Goal: Information Seeking & Learning: Learn about a topic

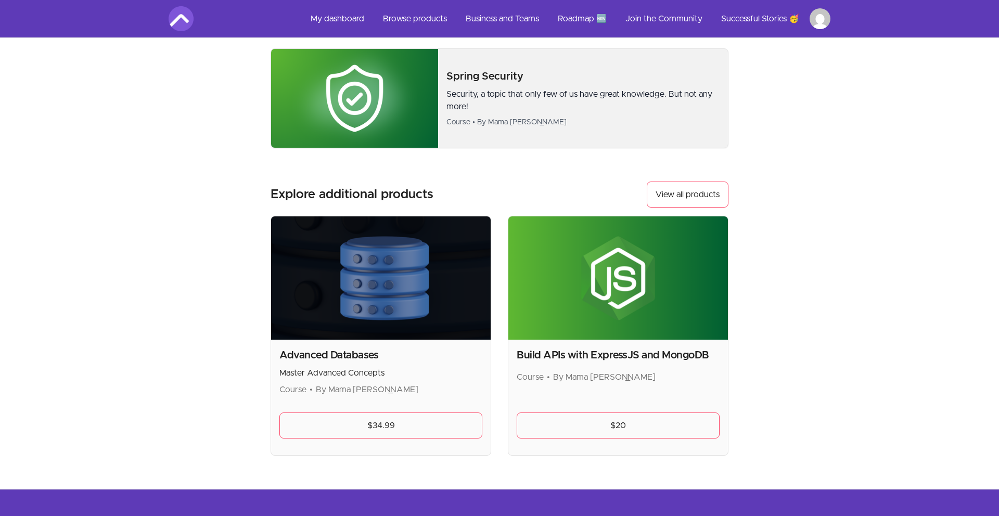
scroll to position [660, 0]
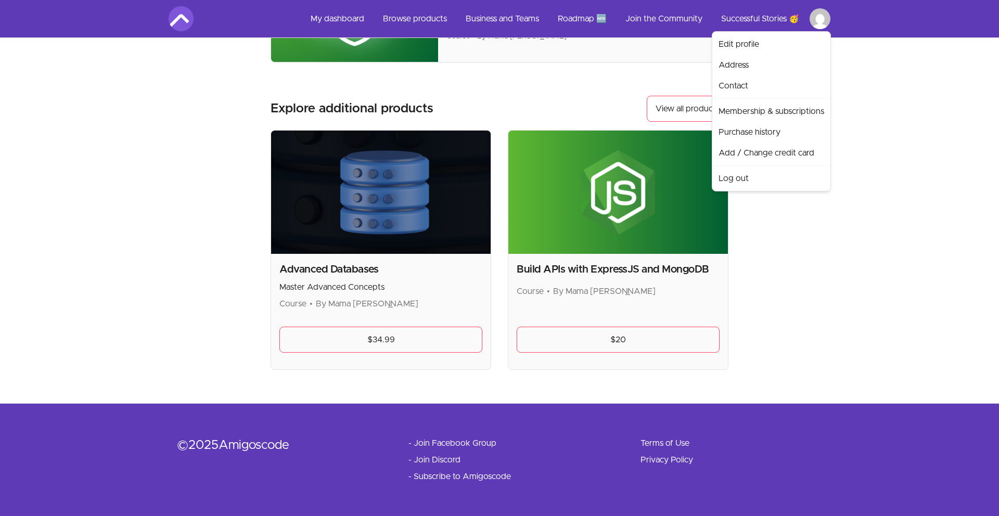
drag, startPoint x: 906, startPoint y: 249, endPoint x: 888, endPoint y: 244, distance: 19.6
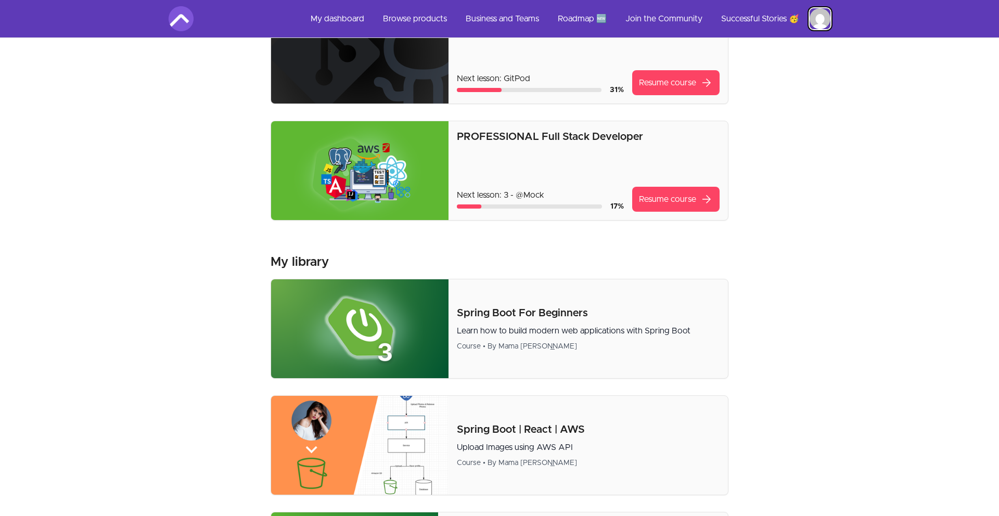
scroll to position [0, 0]
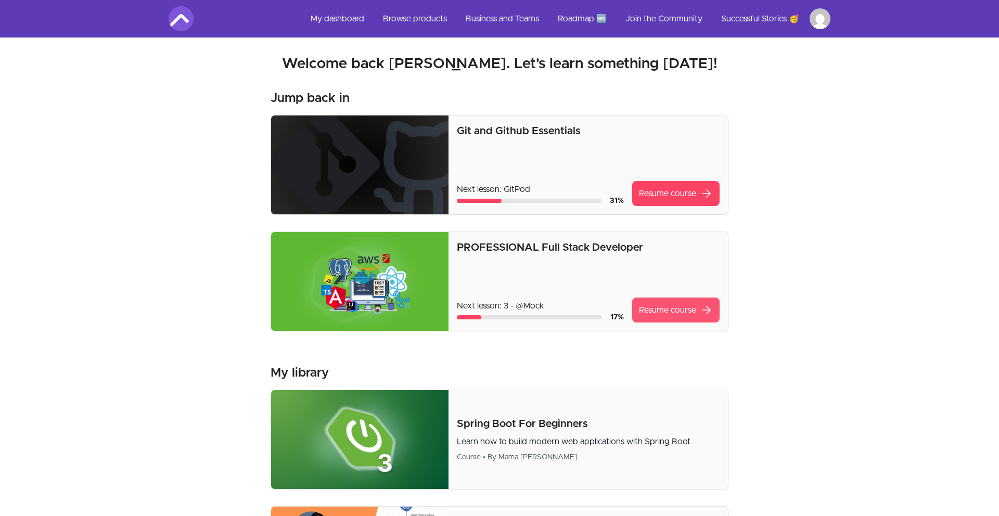
click at [671, 311] on link "Resume course arrow_forward" at bounding box center [675, 310] width 87 height 25
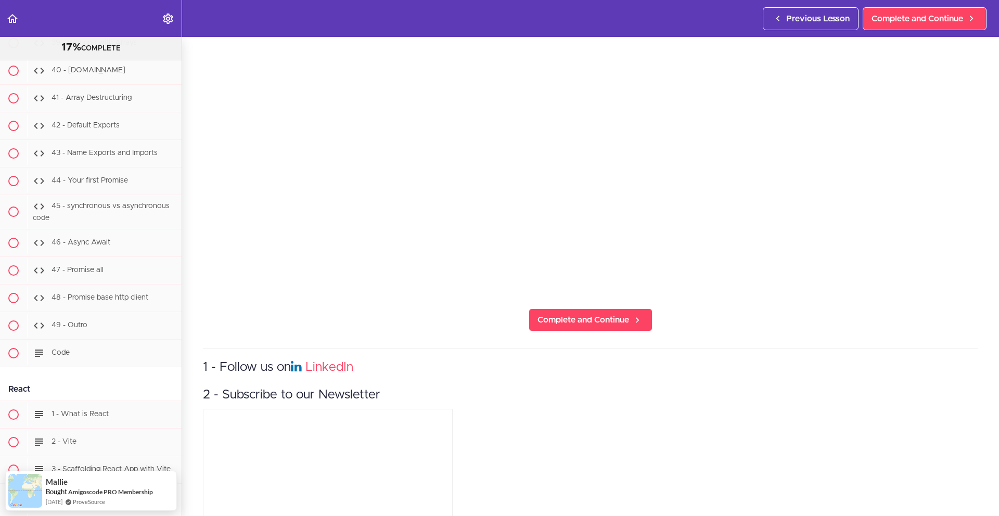
scroll to position [11165, 0]
